Goal: Task Accomplishment & Management: Manage account settings

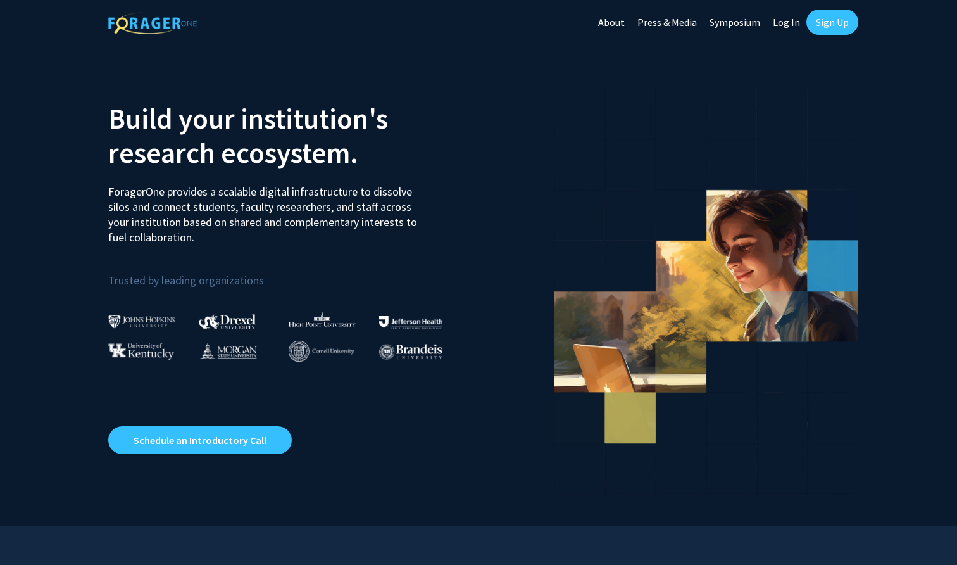
click at [789, 22] on link "Log In" at bounding box center [787, 22] width 40 height 44
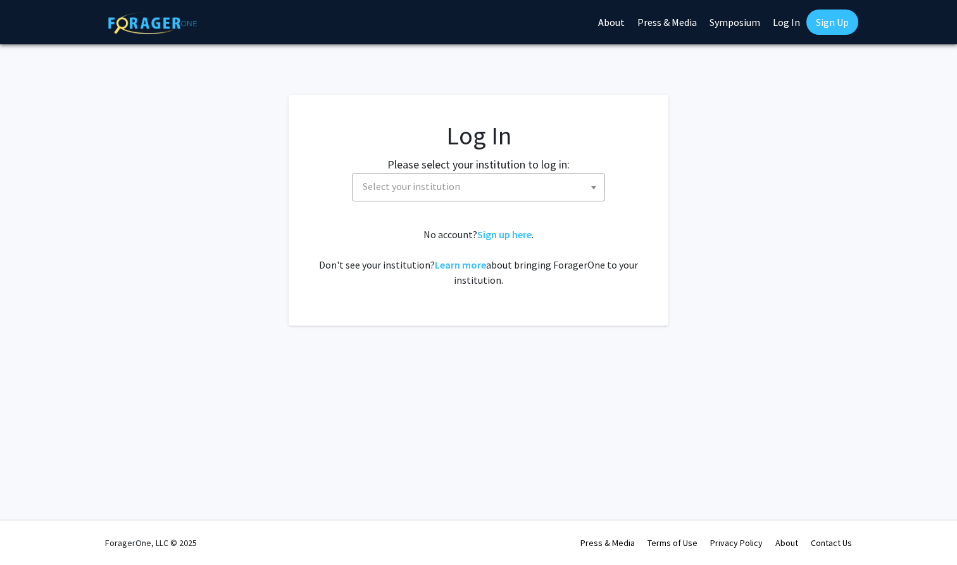
click at [488, 193] on span "Select your institution" at bounding box center [481, 186] width 247 height 26
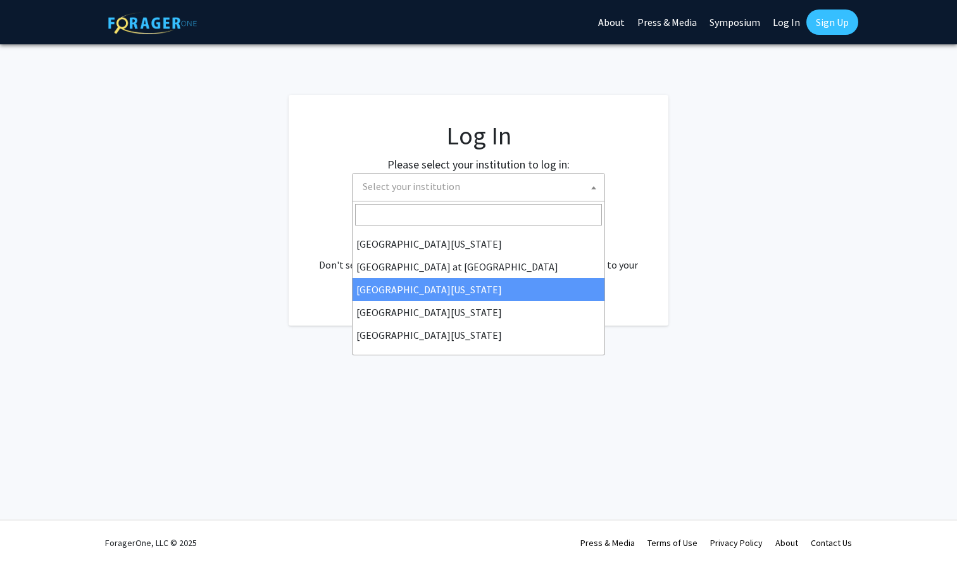
scroll to position [443, 0]
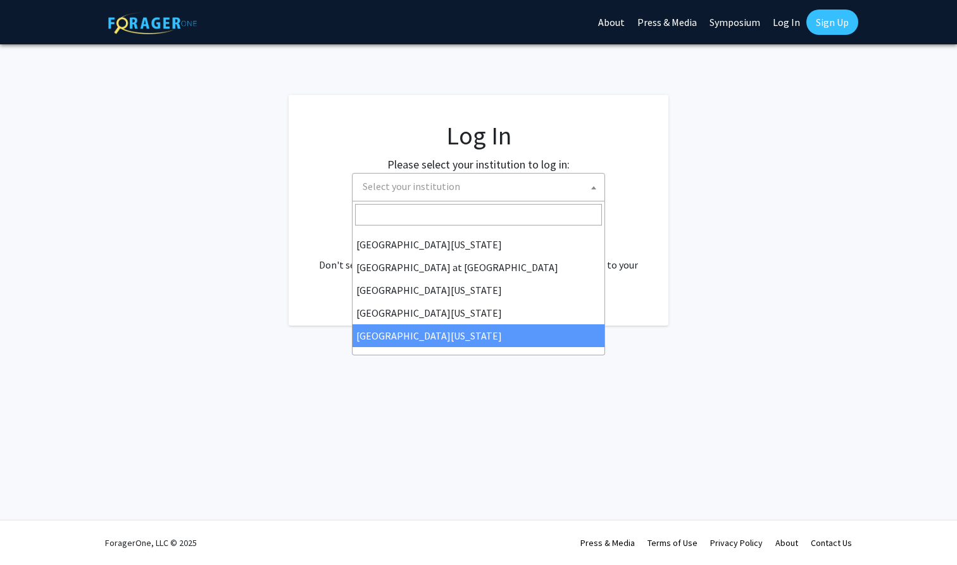
select select "33"
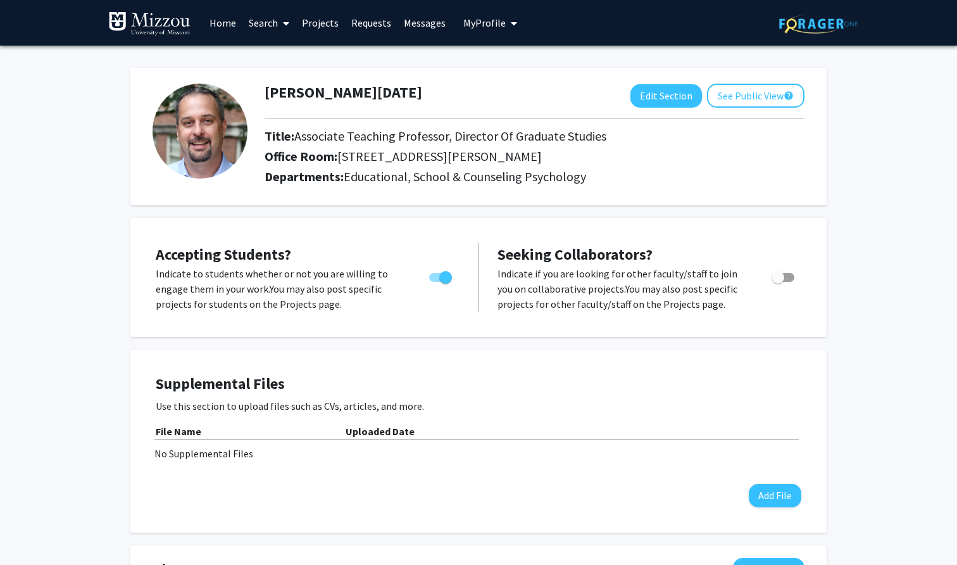
click at [434, 281] on span "Toggle" at bounding box center [440, 277] width 23 height 9
click at [435, 282] on input "Would you like to permit student requests?" at bounding box center [435, 282] width 1 height 1
checkbox input "false"
